Goal: Browse casually

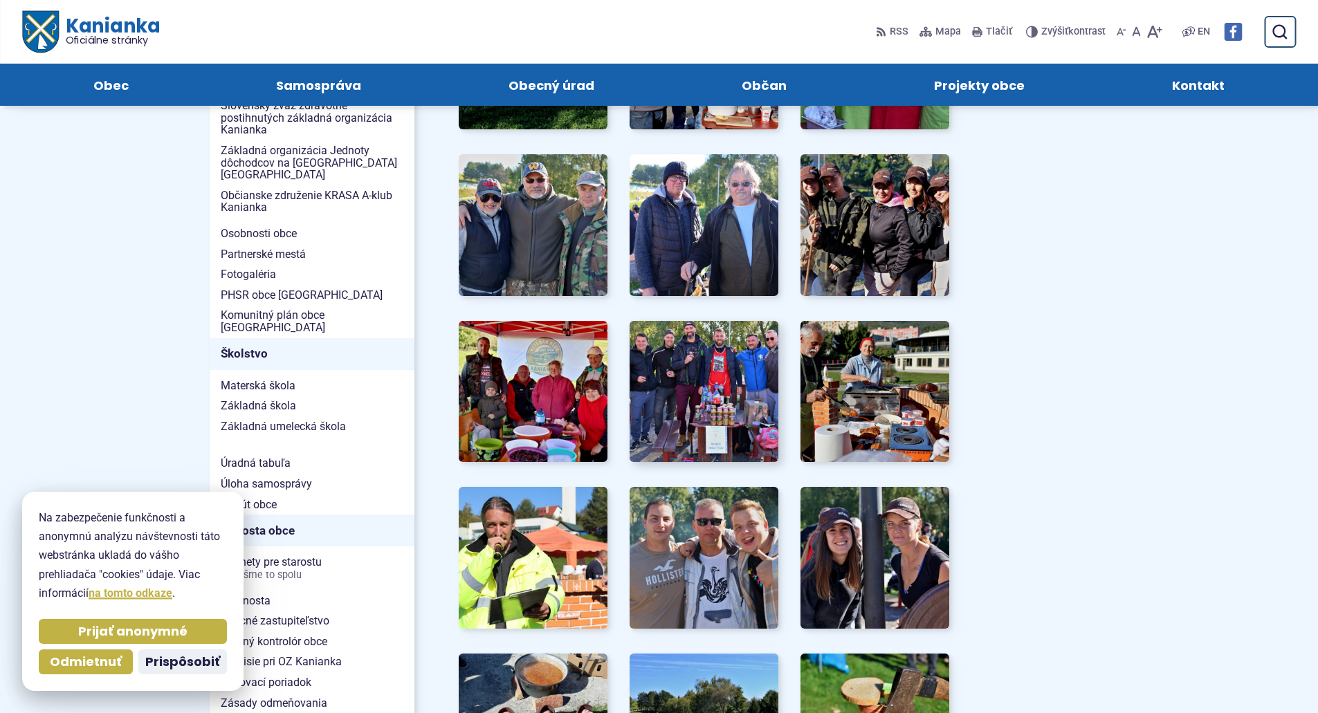
scroll to position [484, 0]
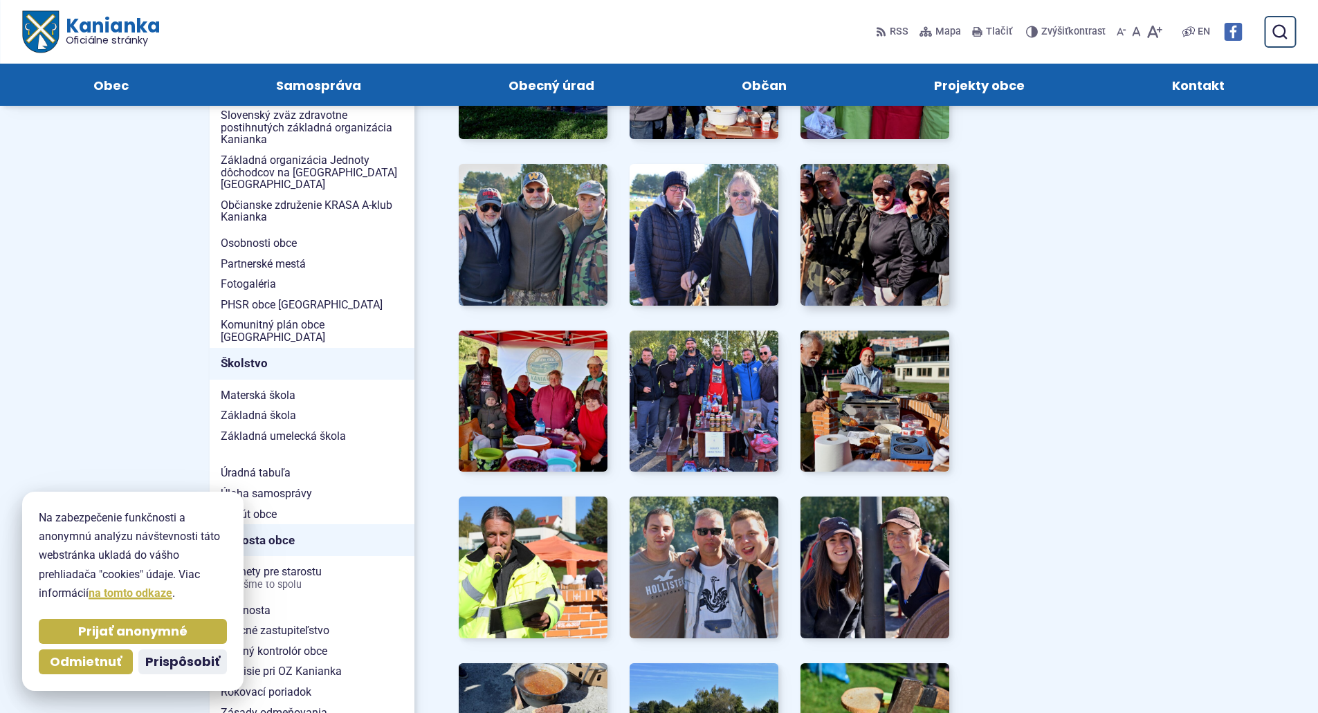
click at [847, 227] on img at bounding box center [875, 235] width 164 height 156
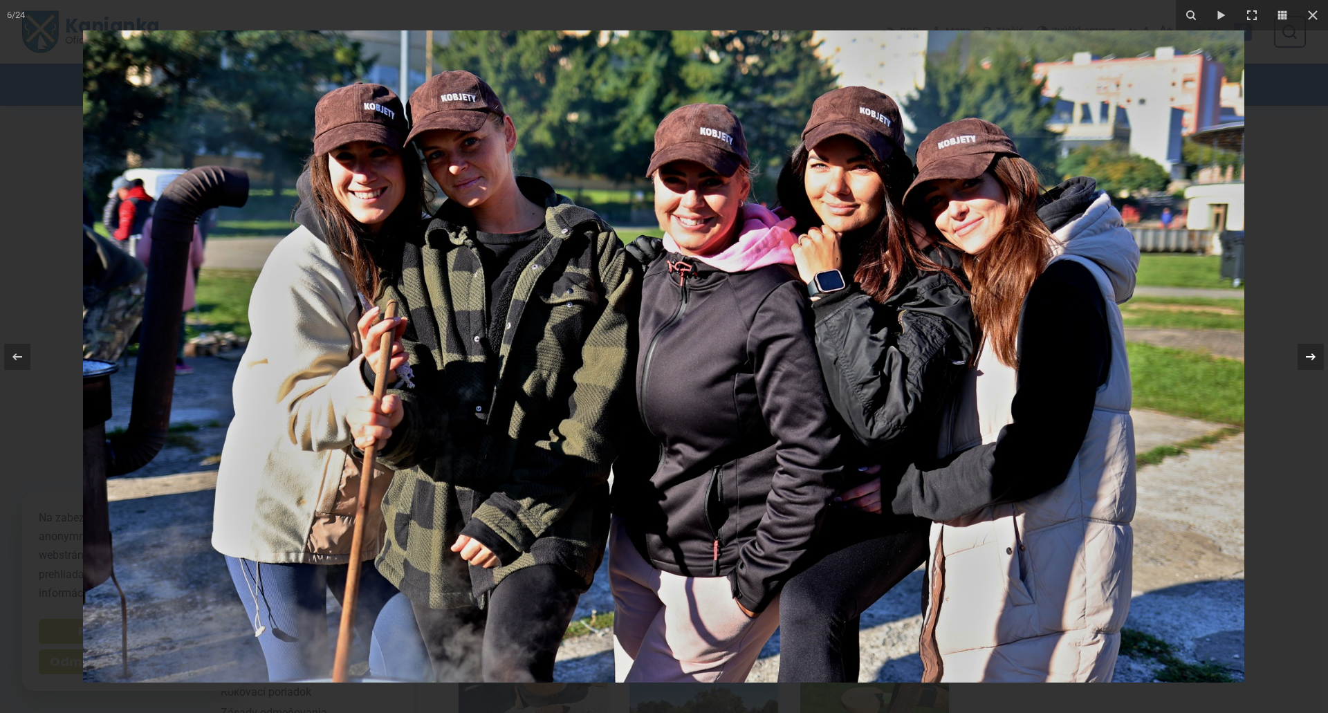
click at [1306, 353] on icon at bounding box center [1311, 357] width 17 height 17
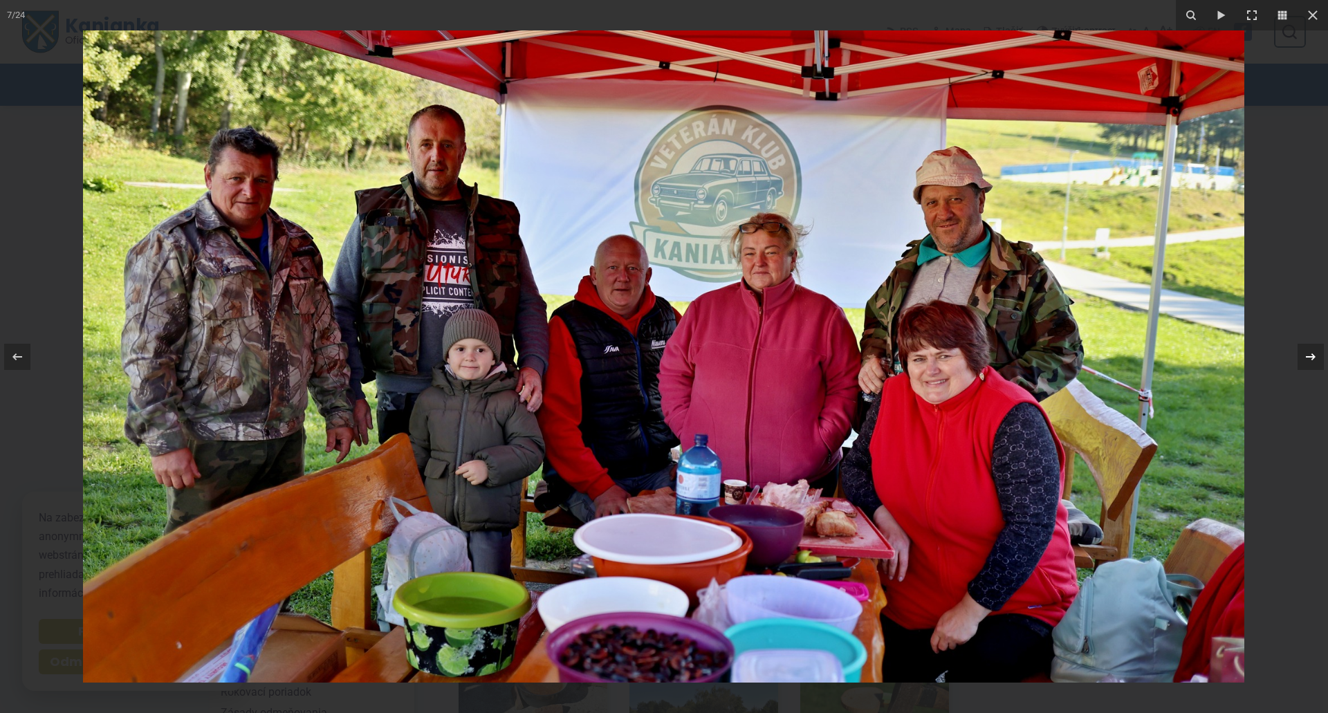
click at [1306, 353] on icon at bounding box center [1311, 357] width 17 height 17
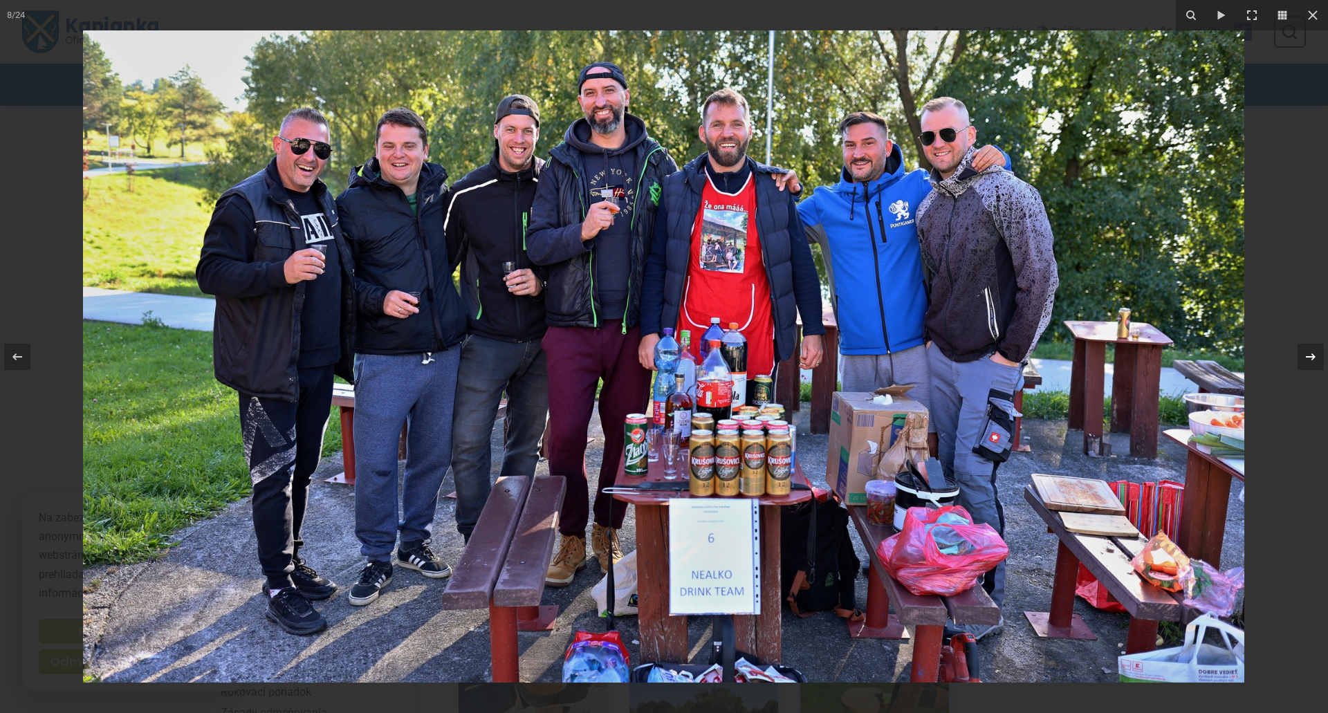
click at [1306, 353] on icon at bounding box center [1311, 357] width 17 height 17
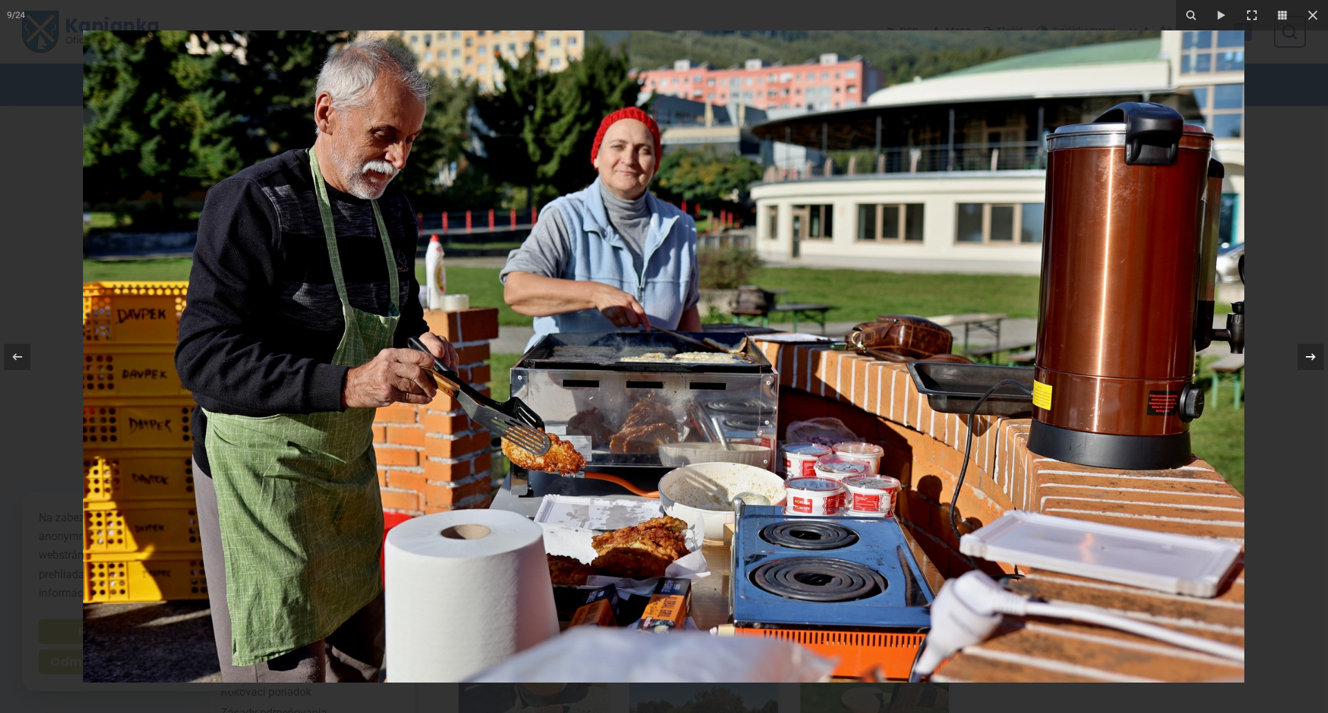
click at [1306, 353] on icon at bounding box center [1311, 357] width 17 height 17
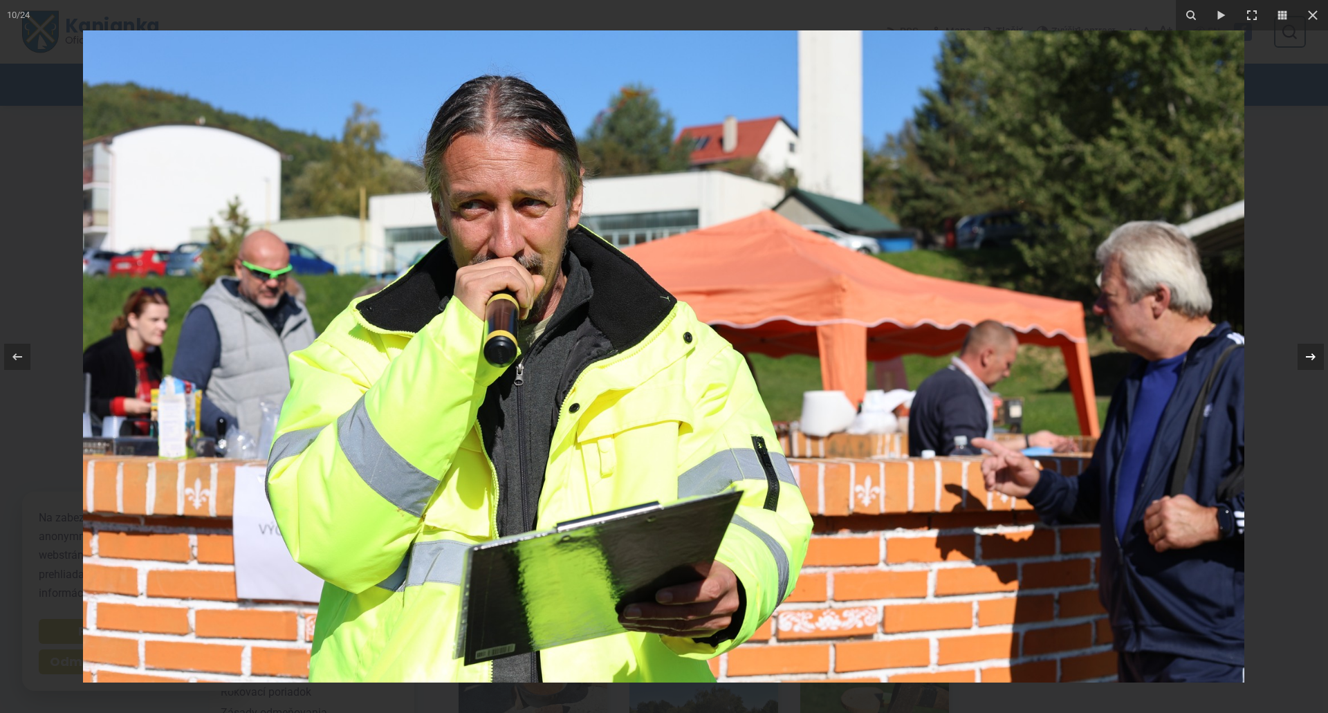
click at [1306, 353] on icon at bounding box center [1311, 357] width 17 height 17
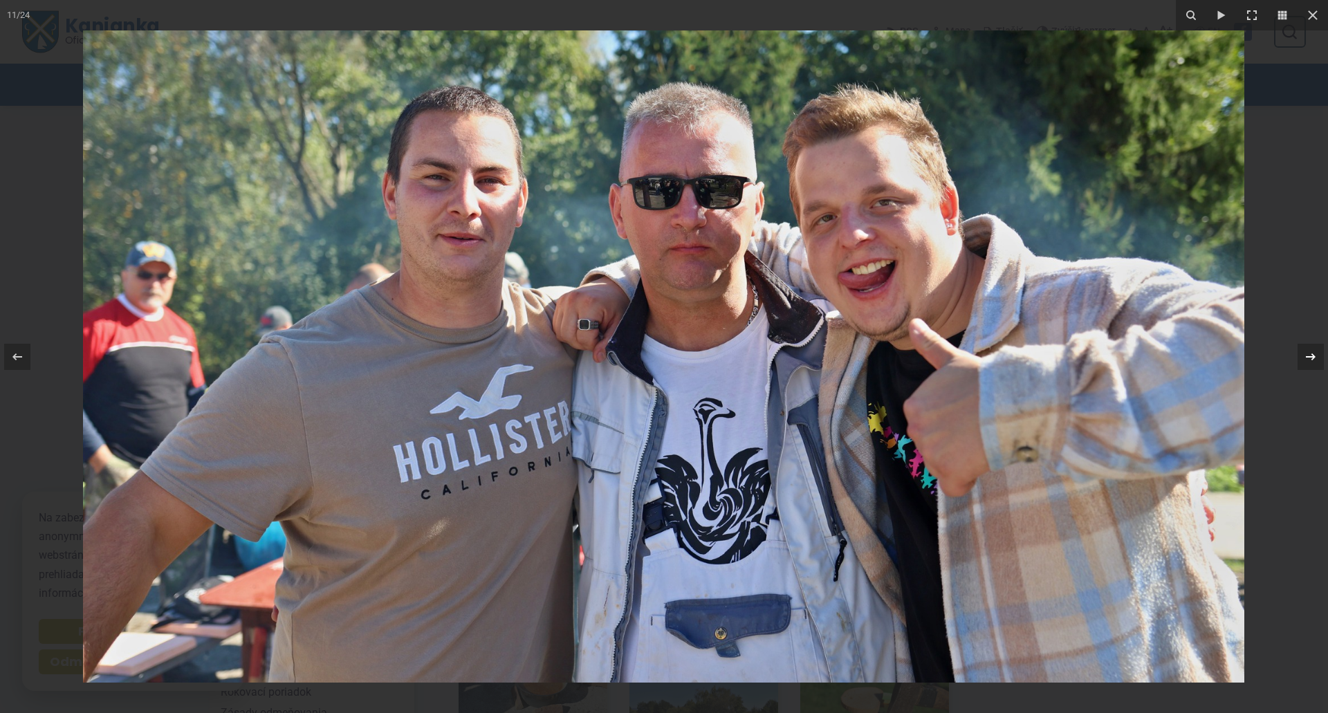
click at [1306, 353] on div "11 / 24" at bounding box center [664, 356] width 1328 height 713
click at [1311, 356] on icon at bounding box center [1311, 357] width 17 height 17
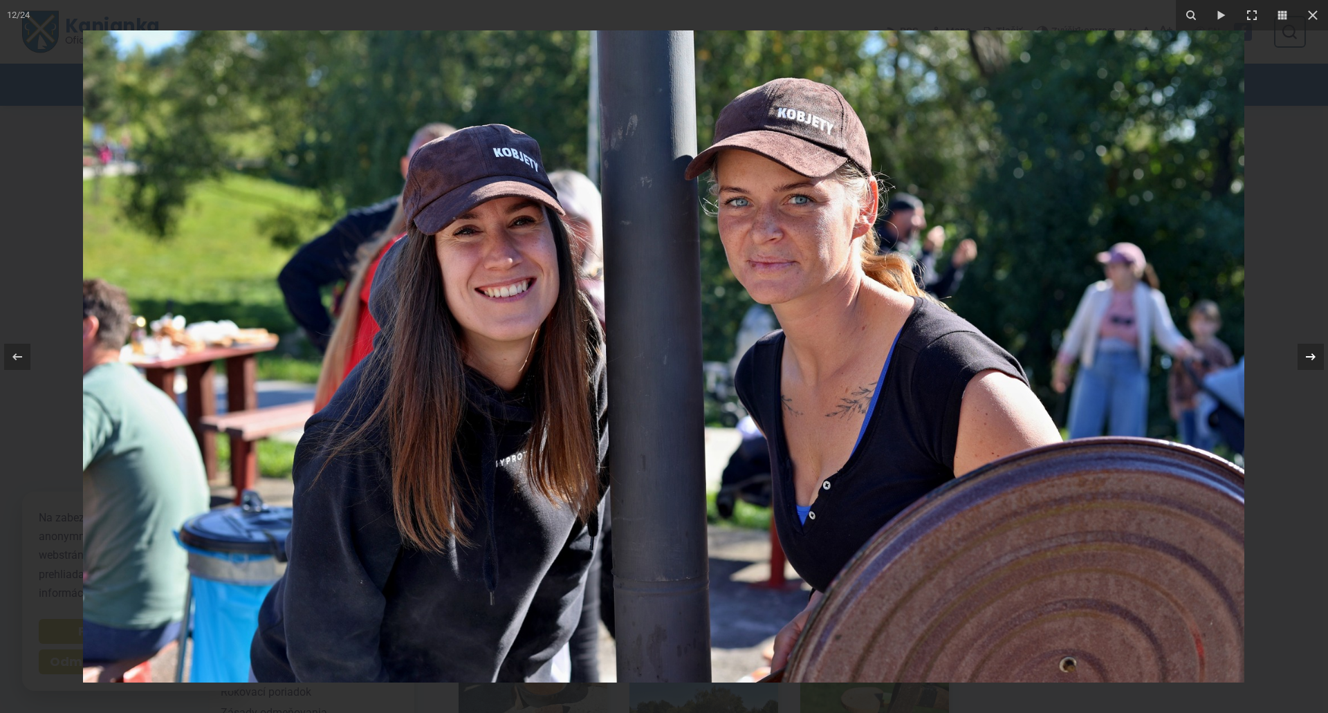
click at [1311, 356] on div "12 / 24" at bounding box center [664, 356] width 1328 height 713
click at [1311, 356] on icon at bounding box center [1311, 357] width 17 height 17
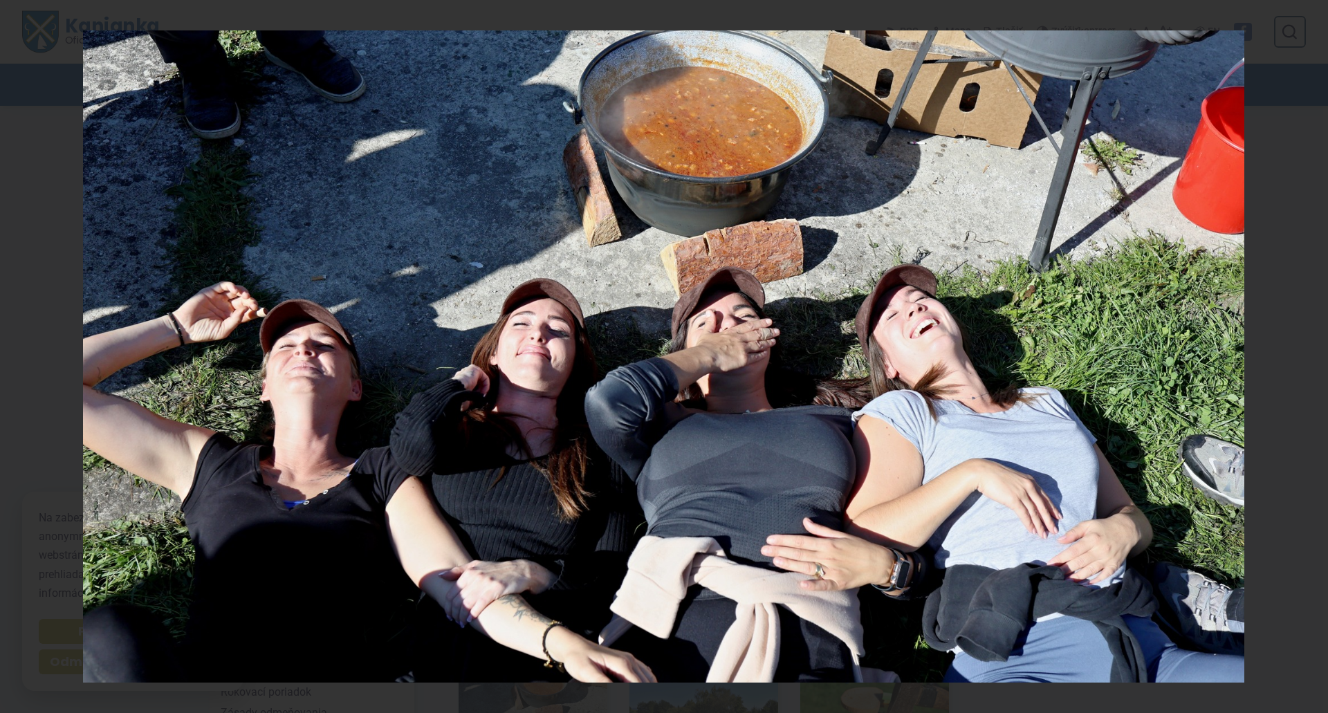
click at [1311, 356] on div "13 / 24" at bounding box center [664, 356] width 1328 height 713
click at [1311, 356] on icon at bounding box center [1311, 357] width 17 height 17
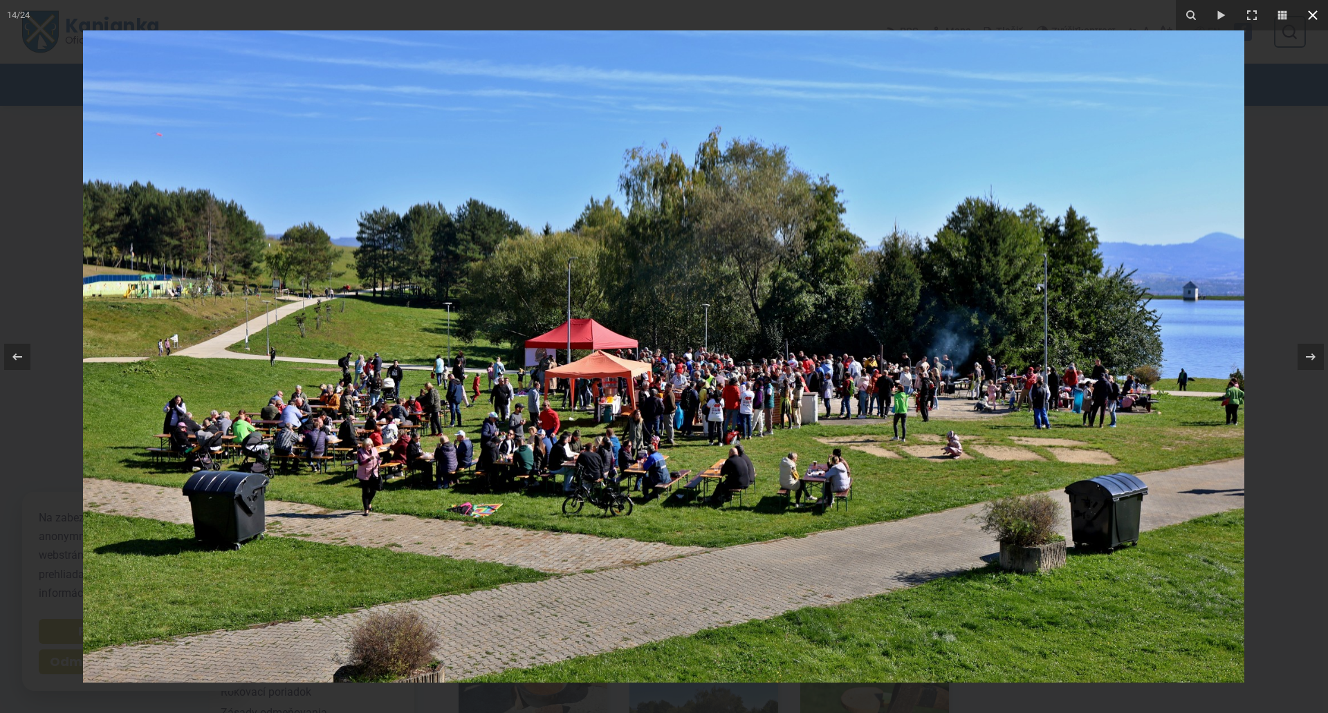
click at [1317, 13] on icon at bounding box center [1313, 15] width 17 height 17
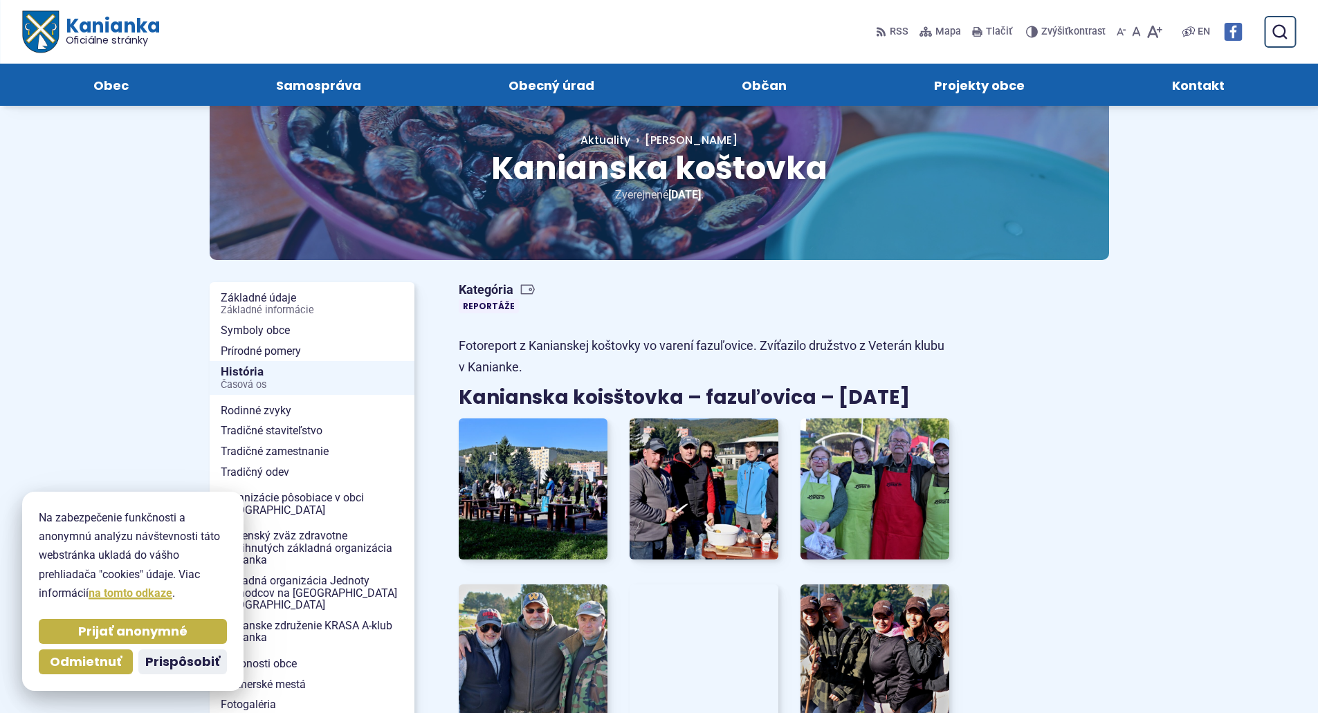
scroll to position [0, 0]
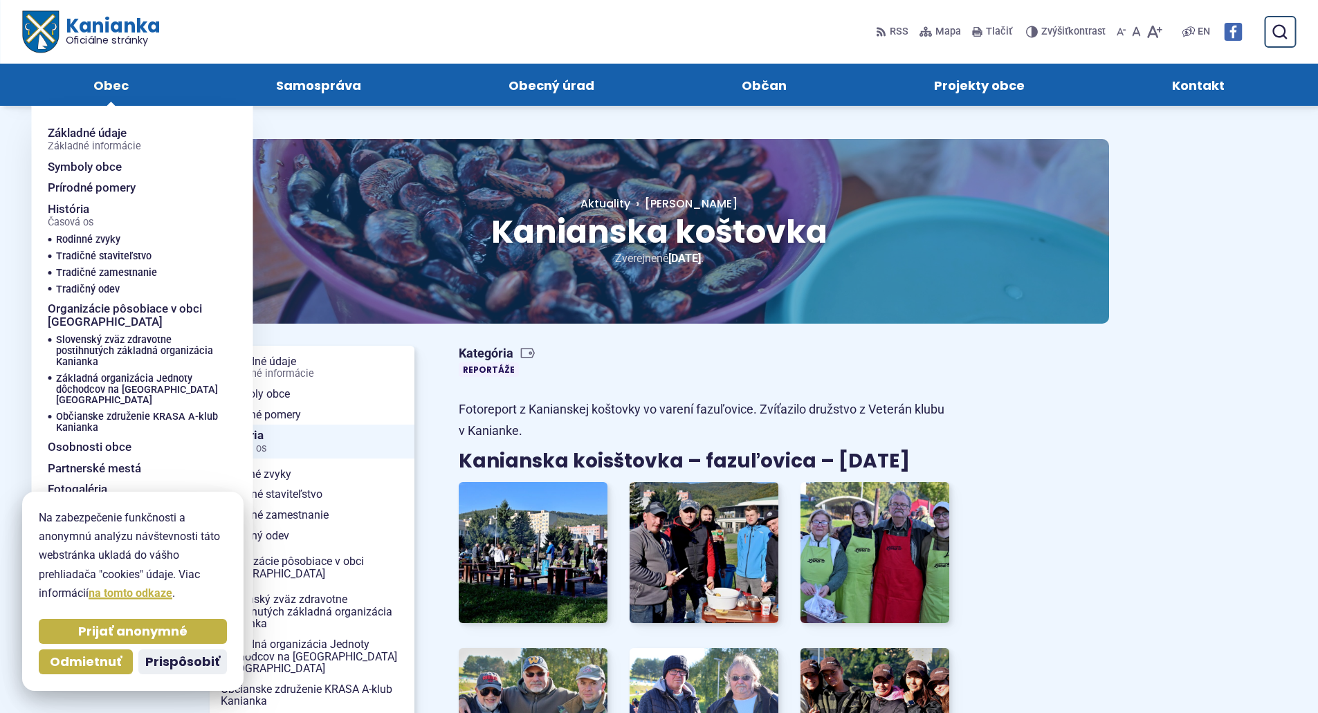
click at [125, 82] on span "Obec" at bounding box center [110, 85] width 35 height 42
